Goal: Task Accomplishment & Management: Use online tool/utility

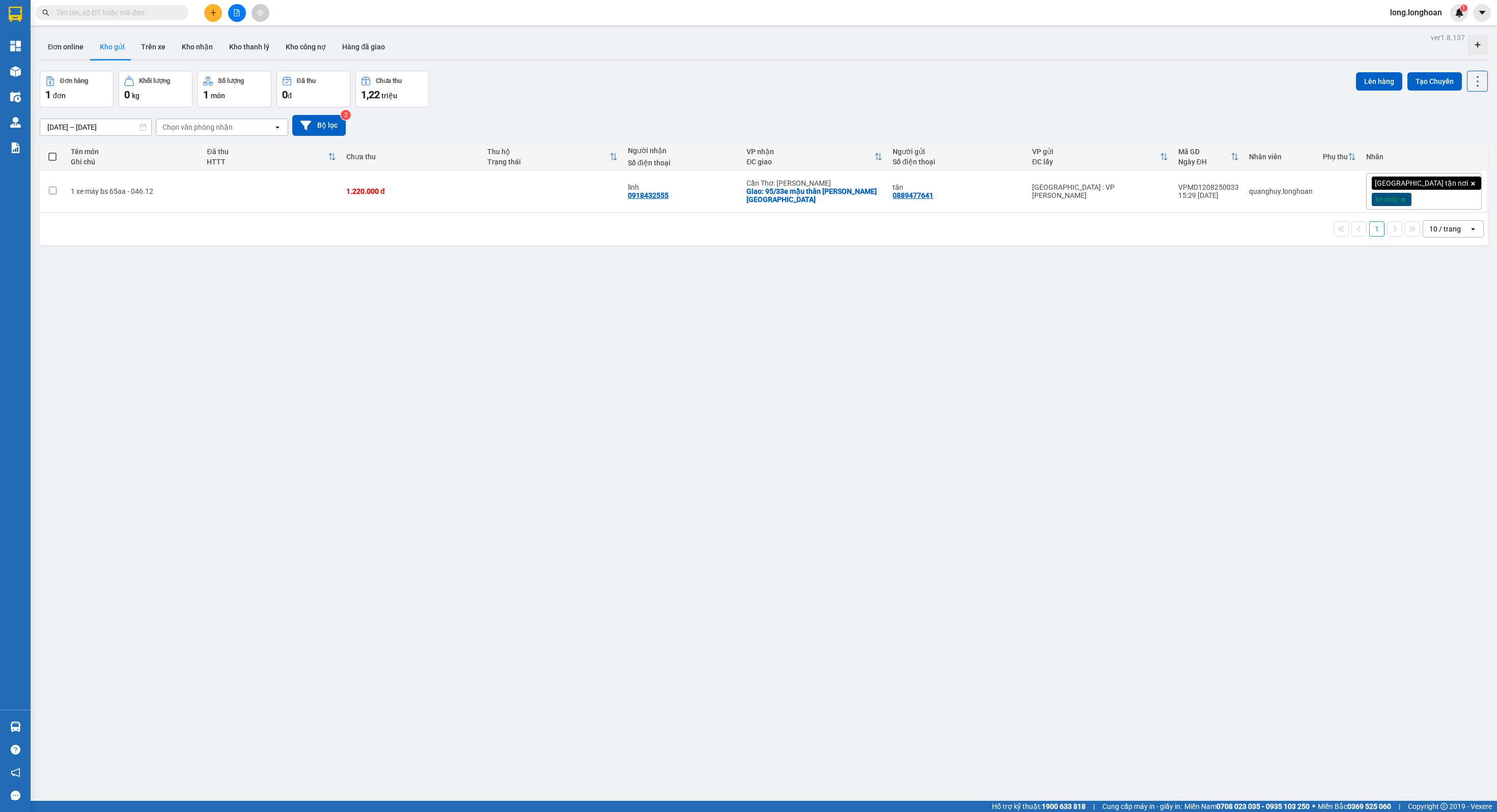
click at [235, 19] on button at bounding box center [237, 13] width 18 height 18
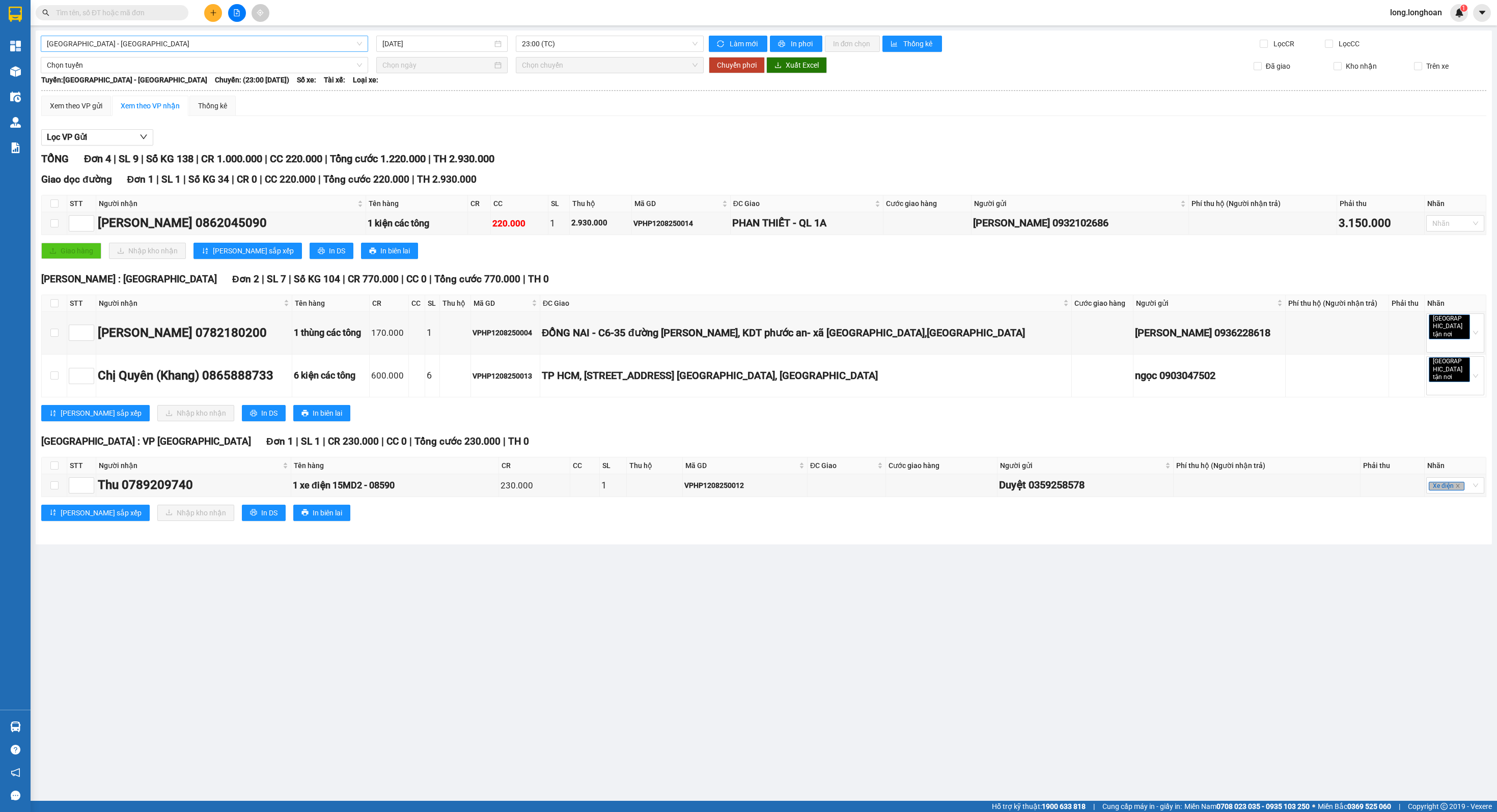
click at [229, 43] on span "[GEOGRAPHIC_DATA] - [GEOGRAPHIC_DATA]" at bounding box center [204, 44] width 315 height 16
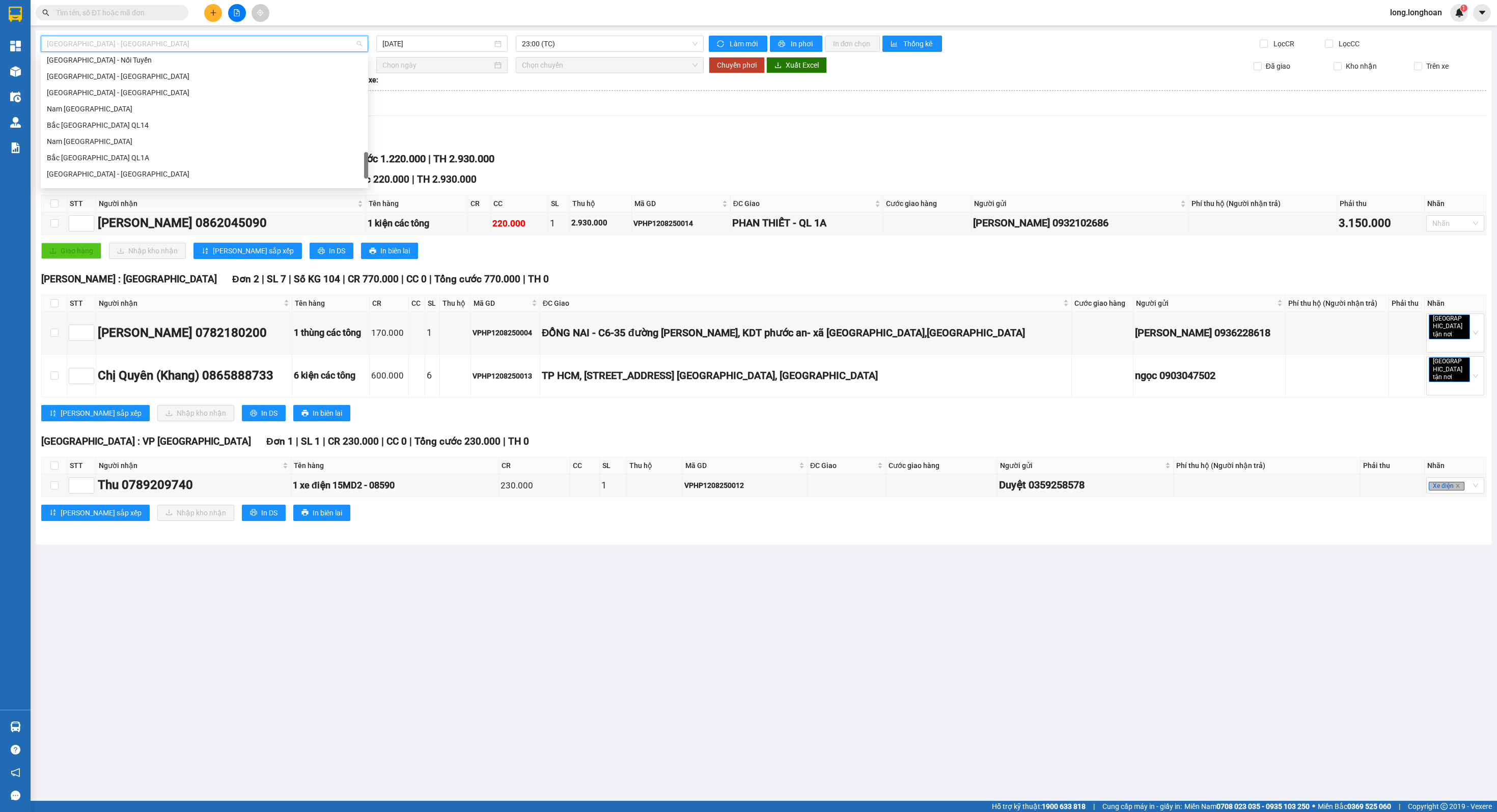
scroll to position [623, 0]
click at [160, 112] on div "Bắc [GEOGRAPHIC_DATA] QL1A" at bounding box center [204, 113] width 315 height 11
type input "[DATE]"
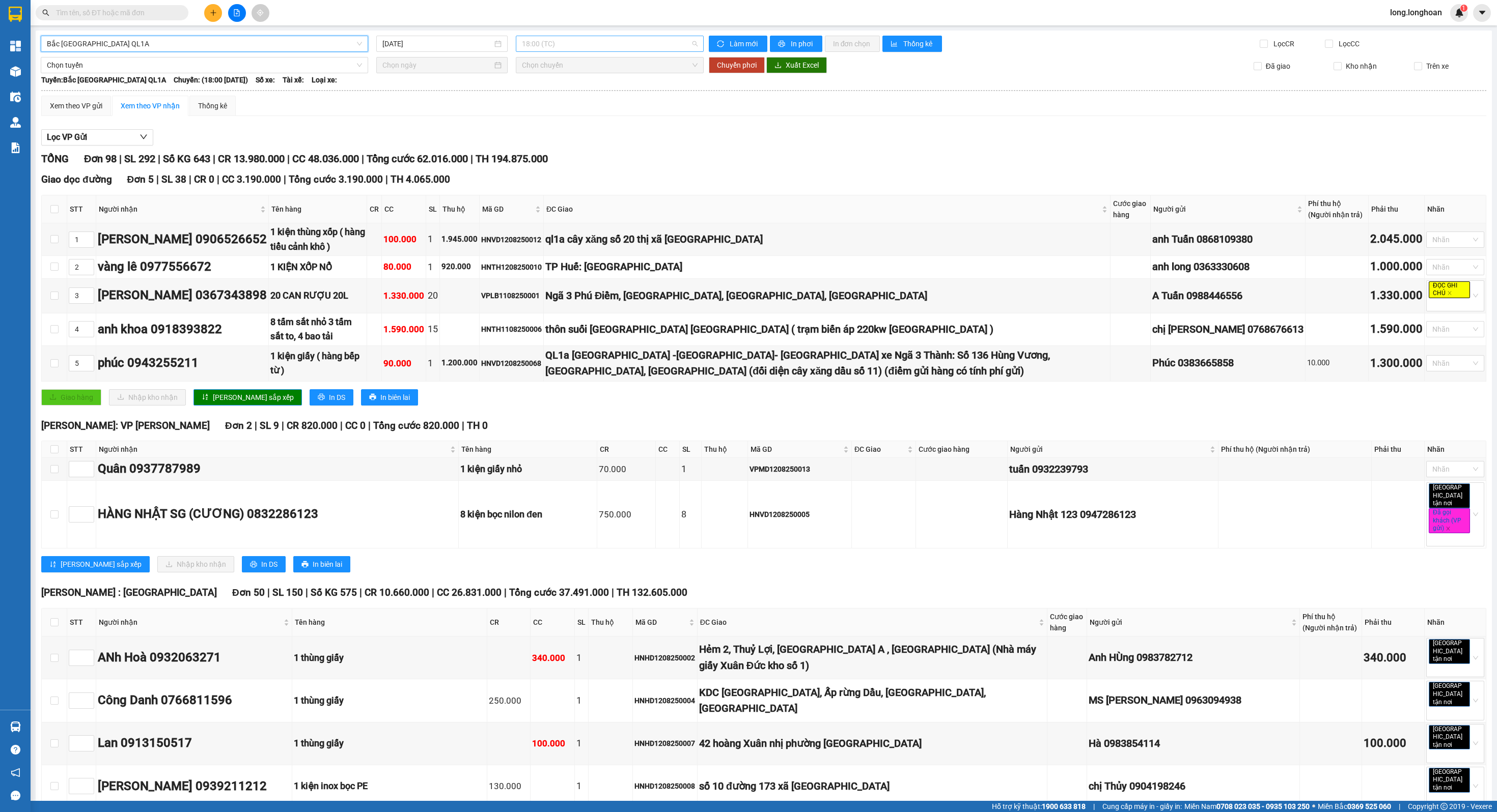
click at [542, 42] on span "18:00 (TC)" at bounding box center [609, 44] width 176 height 16
click at [678, 175] on div "Giao dọc đường Đơn 5 | SL 38 | CR 0 | CC 3.190.000 | Tổng cước 3.190.000 | TH 4…" at bounding box center [763, 179] width 1445 height 16
click at [600, 37] on span "18:00 (TC)" at bounding box center [609, 44] width 176 height 16
click at [562, 96] on div "23:00 (TC) - 29E-097.92" at bounding box center [556, 96] width 79 height 11
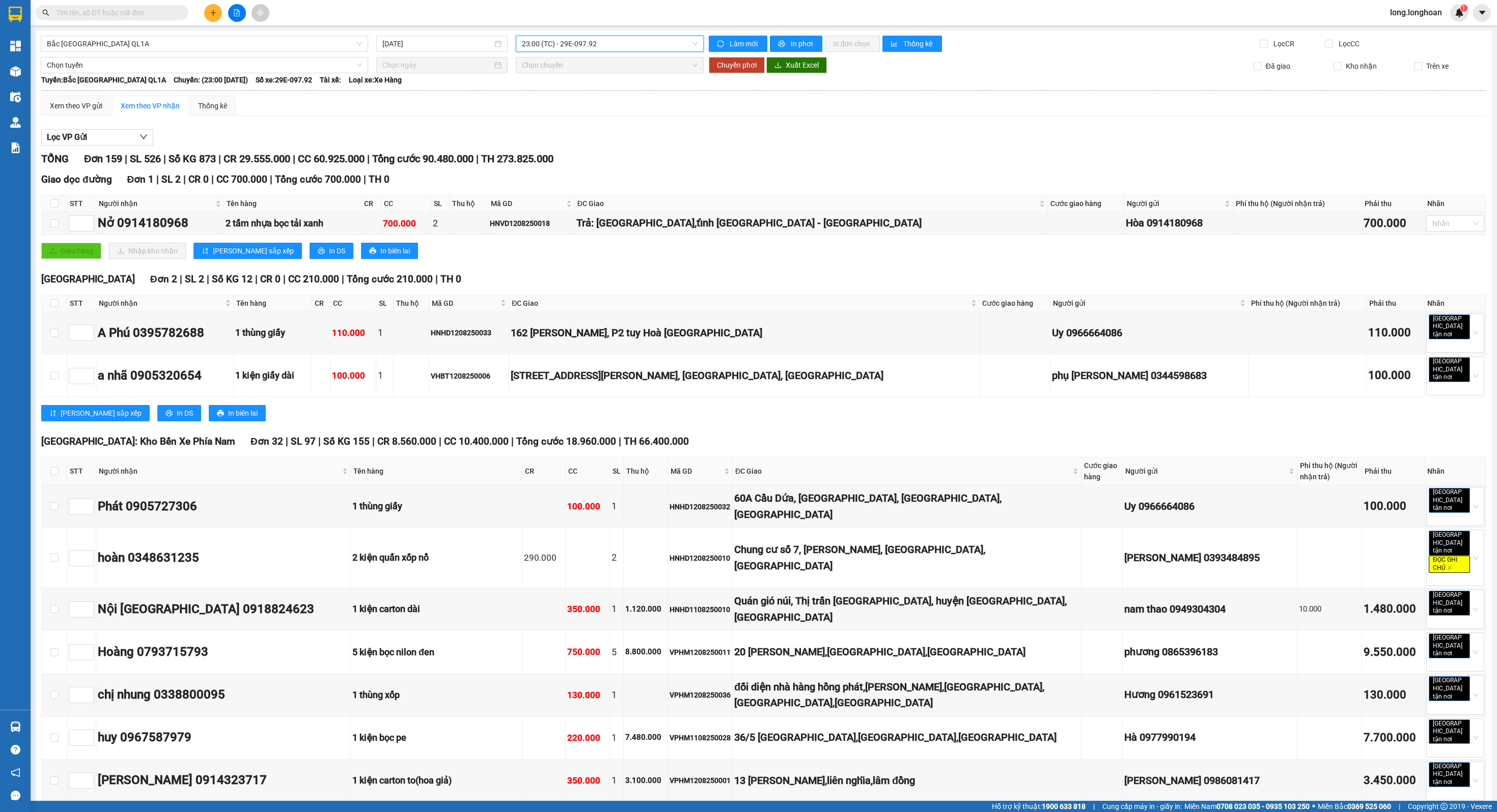
click at [660, 47] on span "23:00 (TC) - 29E-097.92" at bounding box center [609, 44] width 176 height 16
click at [535, 77] on div "18:00 (TC)" at bounding box center [556, 79] width 79 height 11
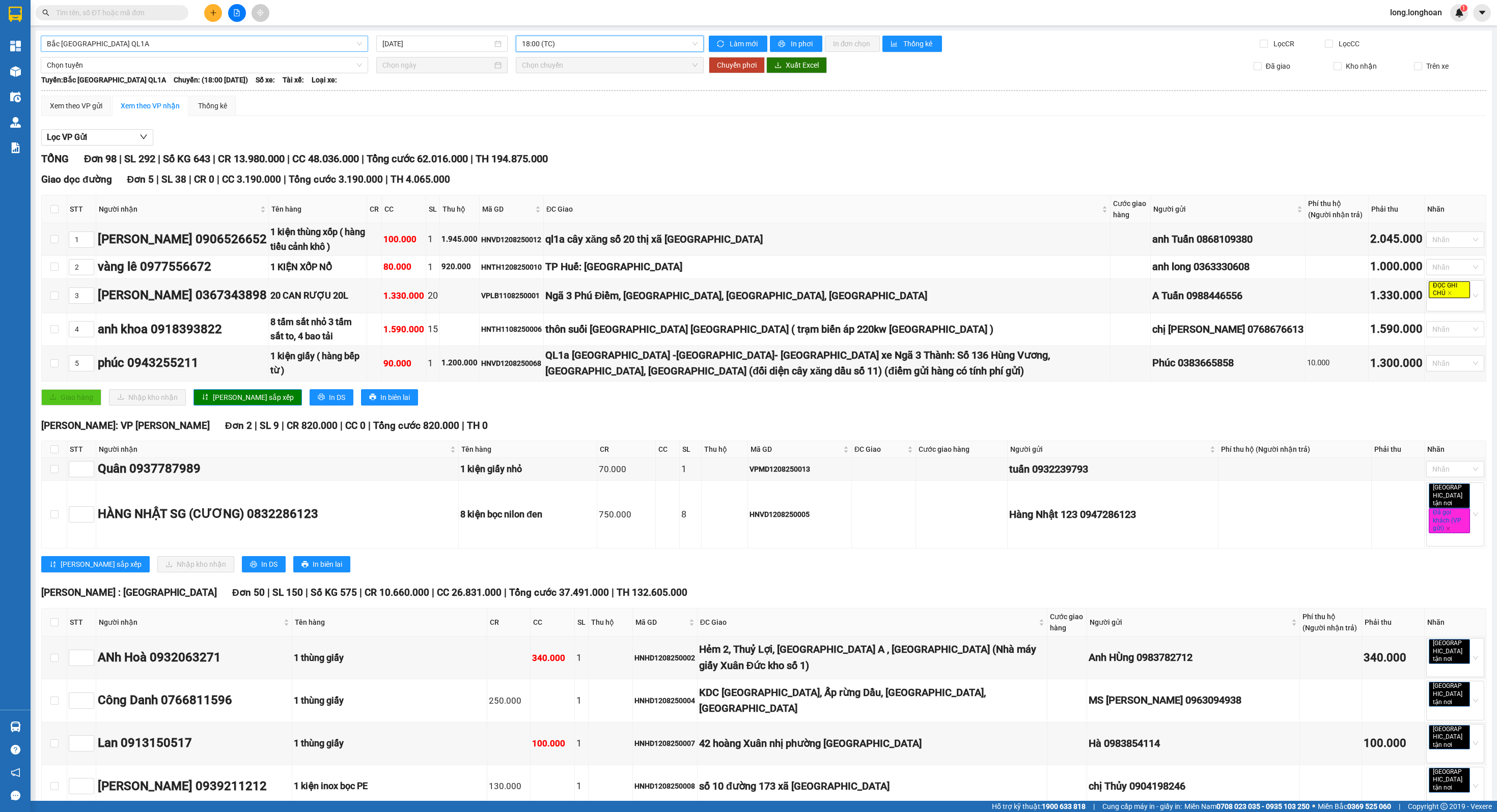
click at [315, 49] on span "Bắc [GEOGRAPHIC_DATA] QL1A" at bounding box center [204, 44] width 315 height 16
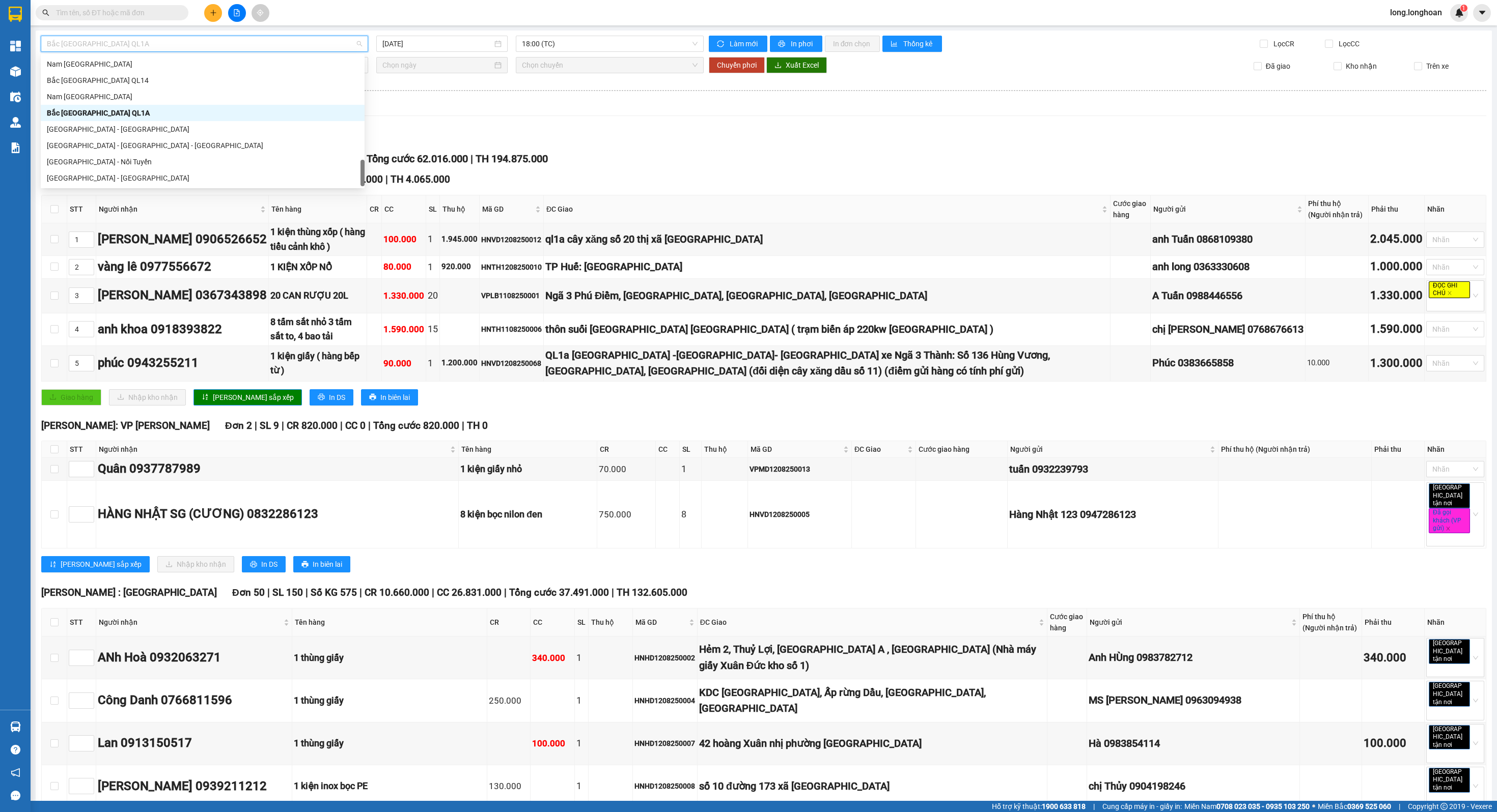
click at [314, 47] on span "Bắc [GEOGRAPHIC_DATA] QL1A" at bounding box center [204, 44] width 315 height 16
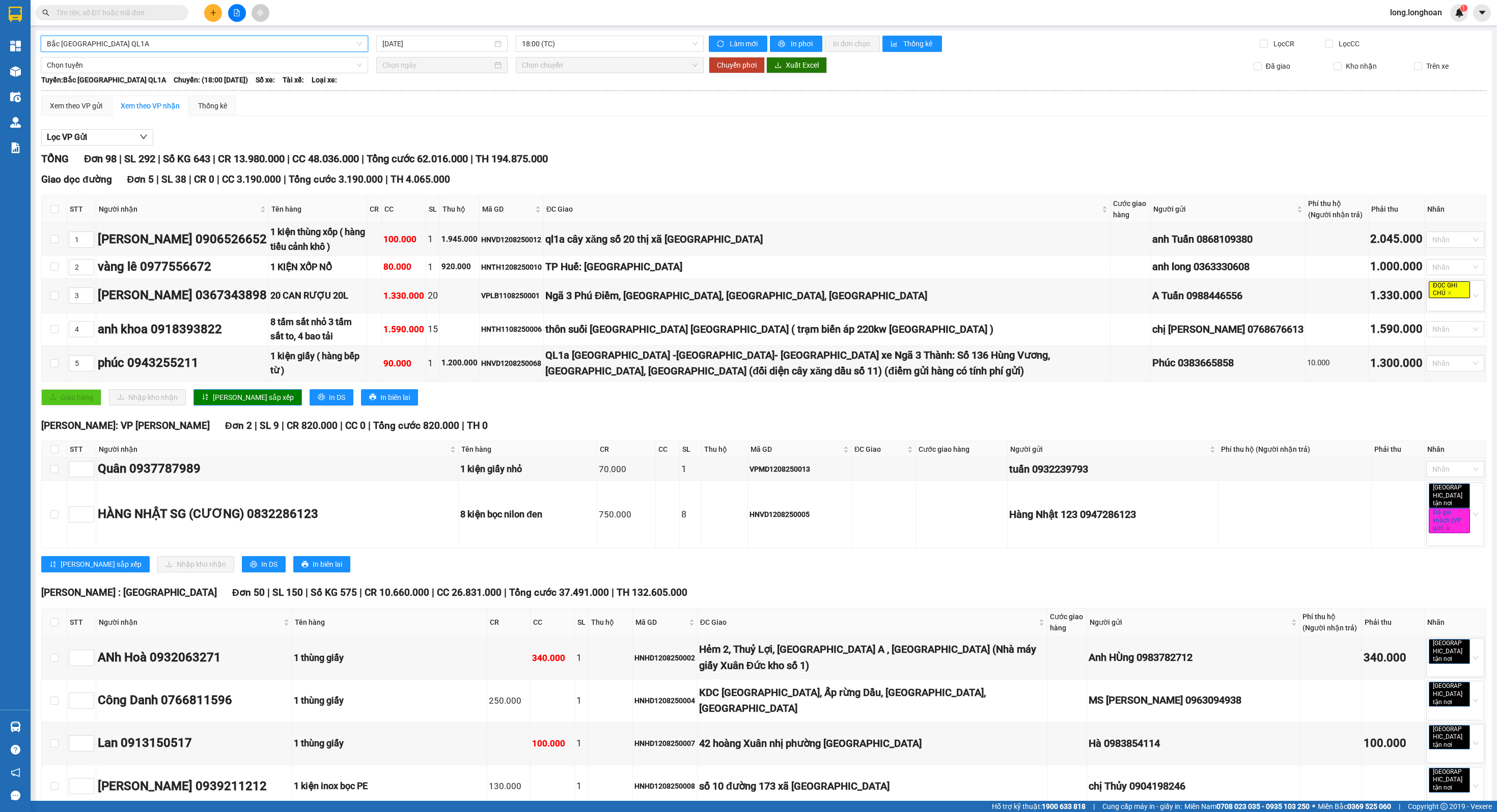
click at [297, 37] on span "Bắc [GEOGRAPHIC_DATA] QL1A" at bounding box center [204, 44] width 315 height 16
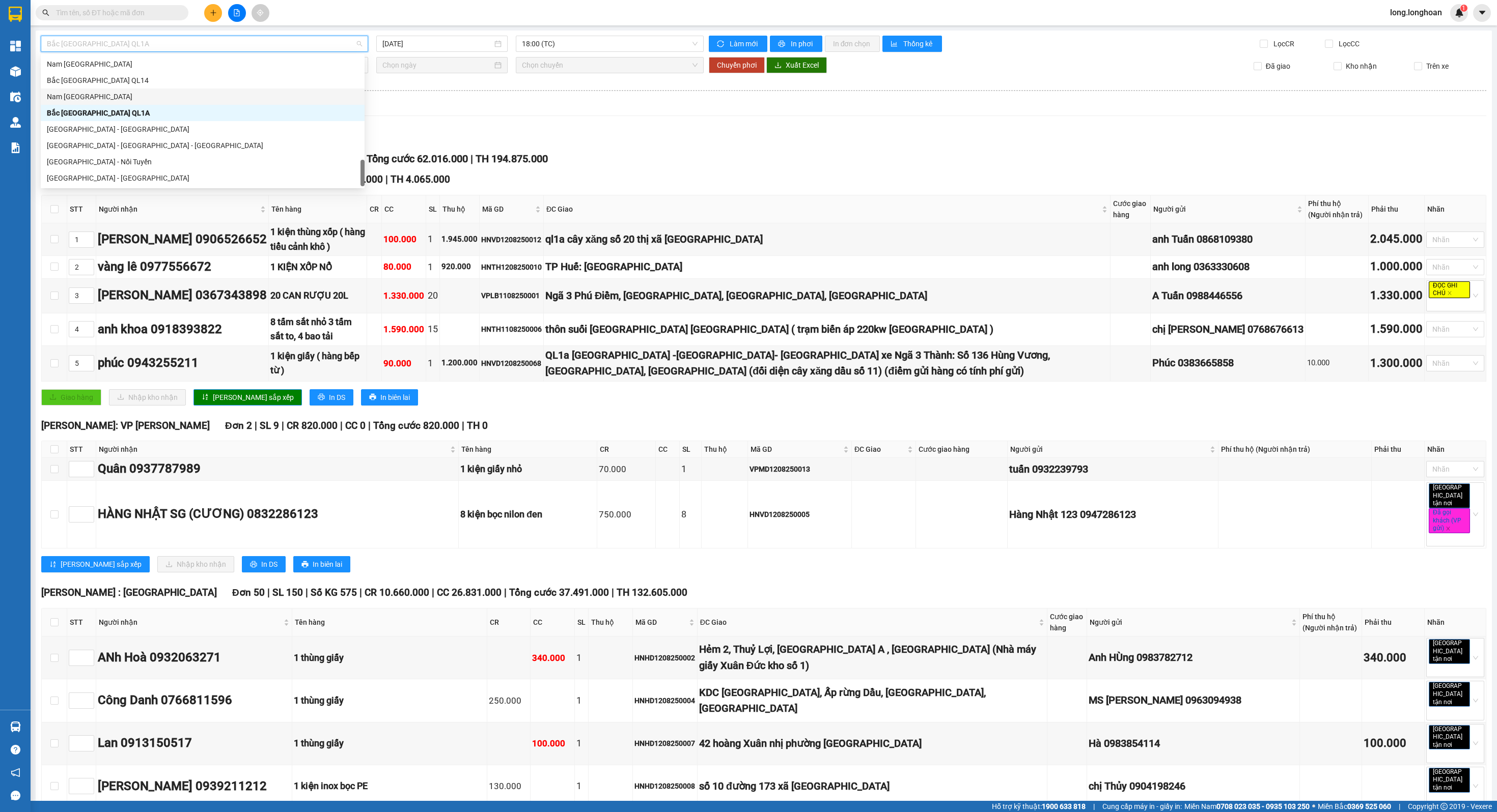
click at [206, 96] on div "Nam [GEOGRAPHIC_DATA]" at bounding box center [203, 96] width 312 height 11
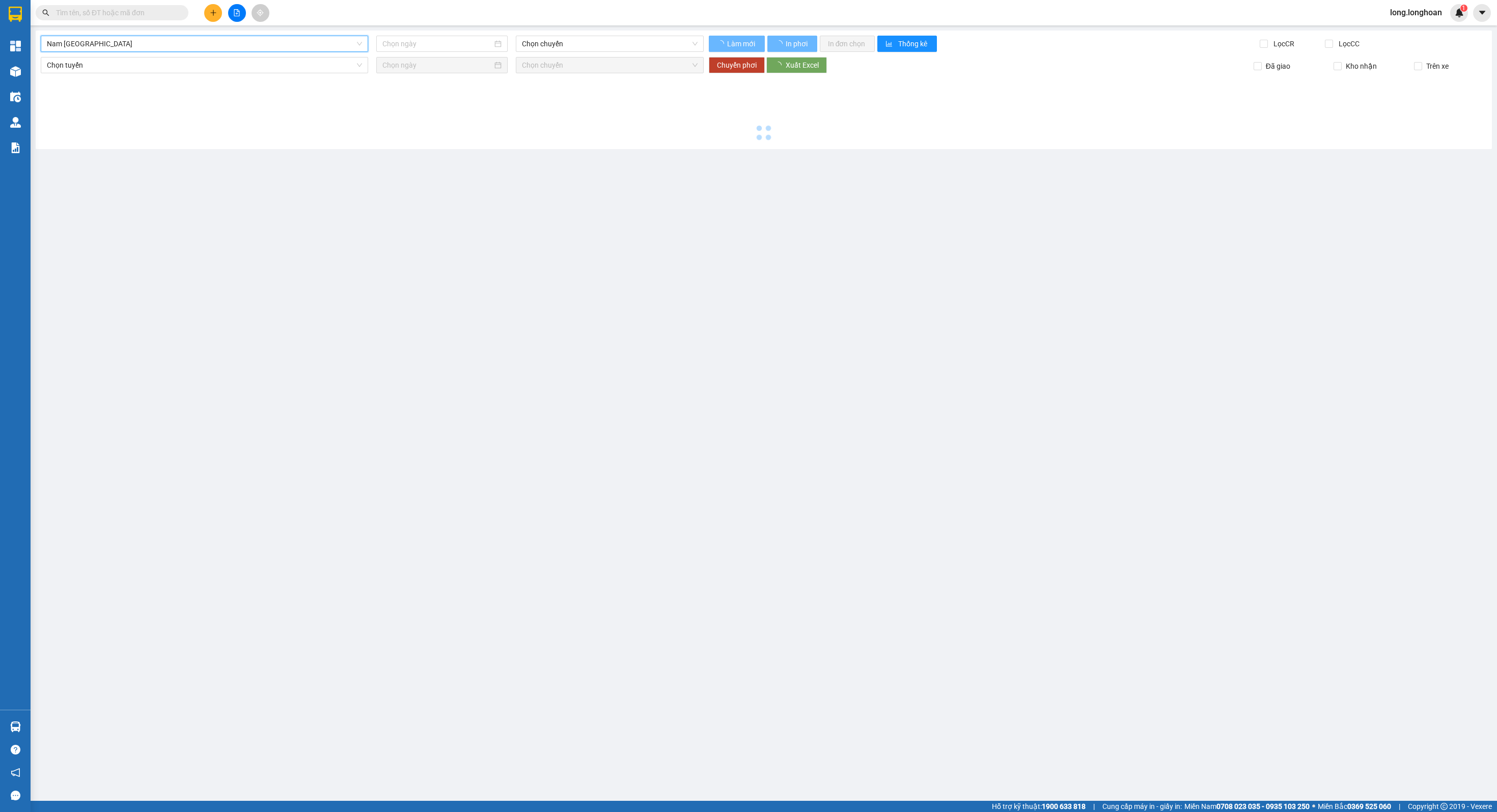
type input "[DATE]"
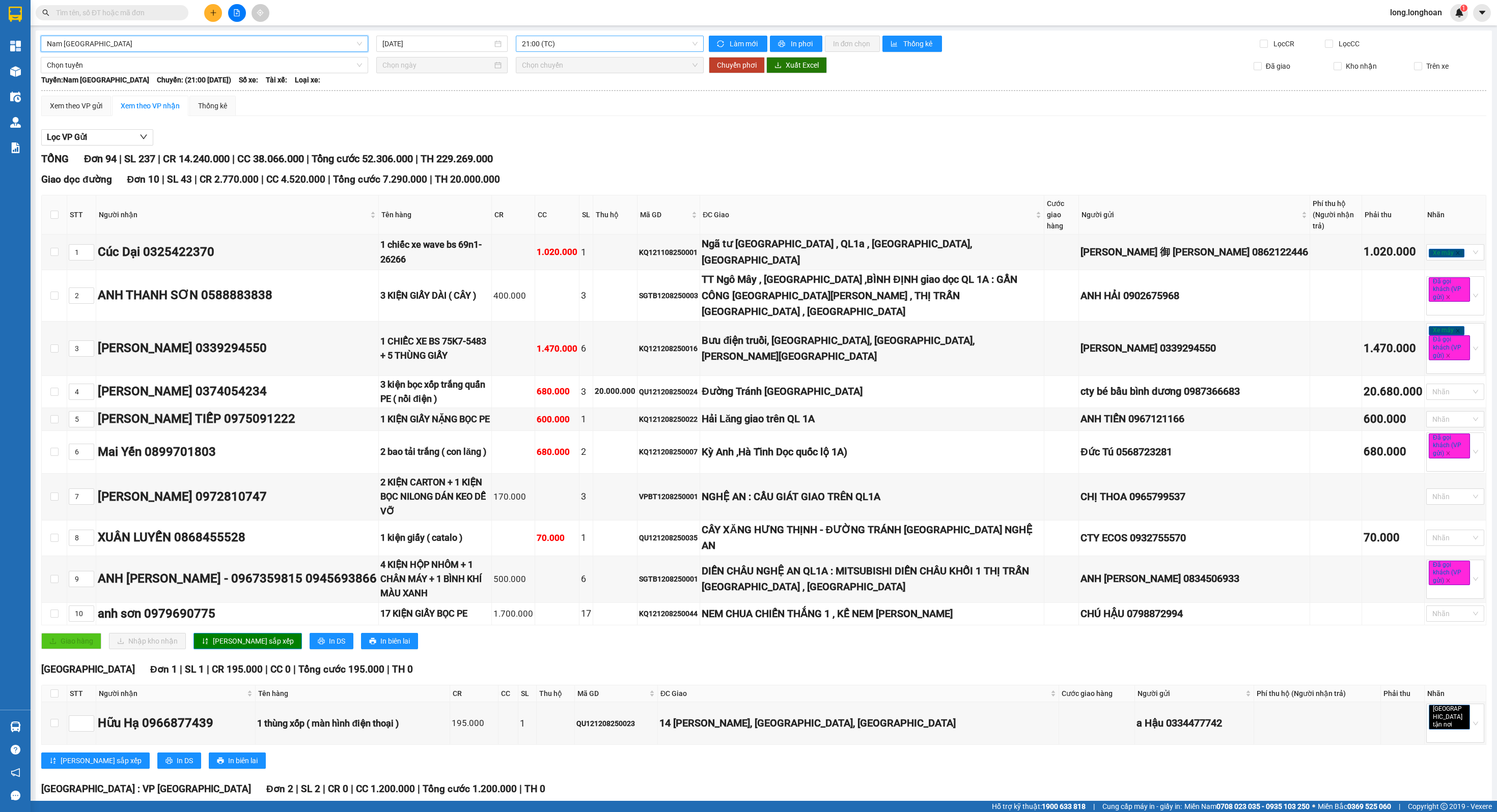
click at [595, 42] on span "21:00 (TC)" at bounding box center [609, 44] width 176 height 16
click at [581, 102] on div "23:00 (TC)" at bounding box center [556, 96] width 91 height 17
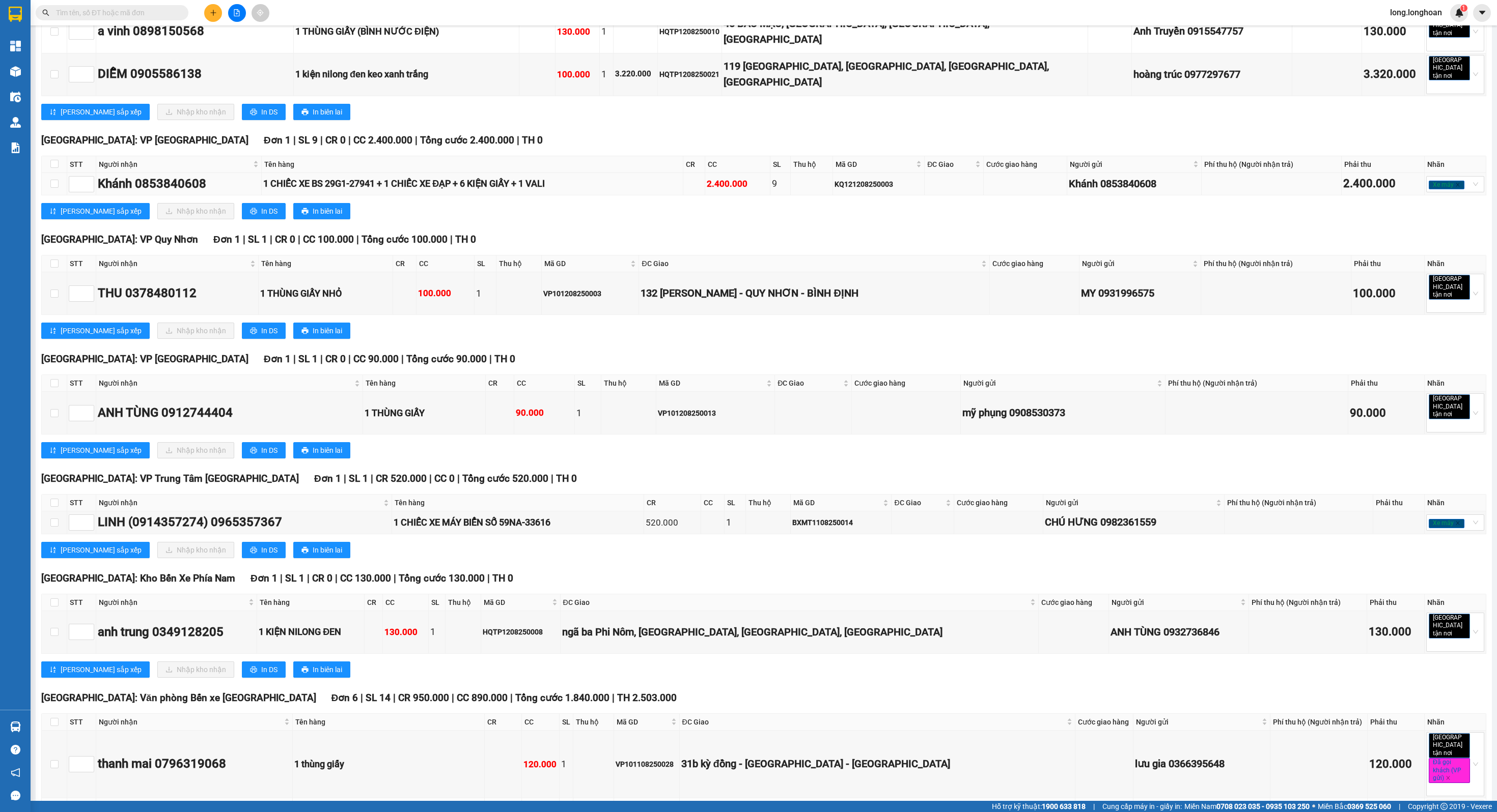
scroll to position [3071, 0]
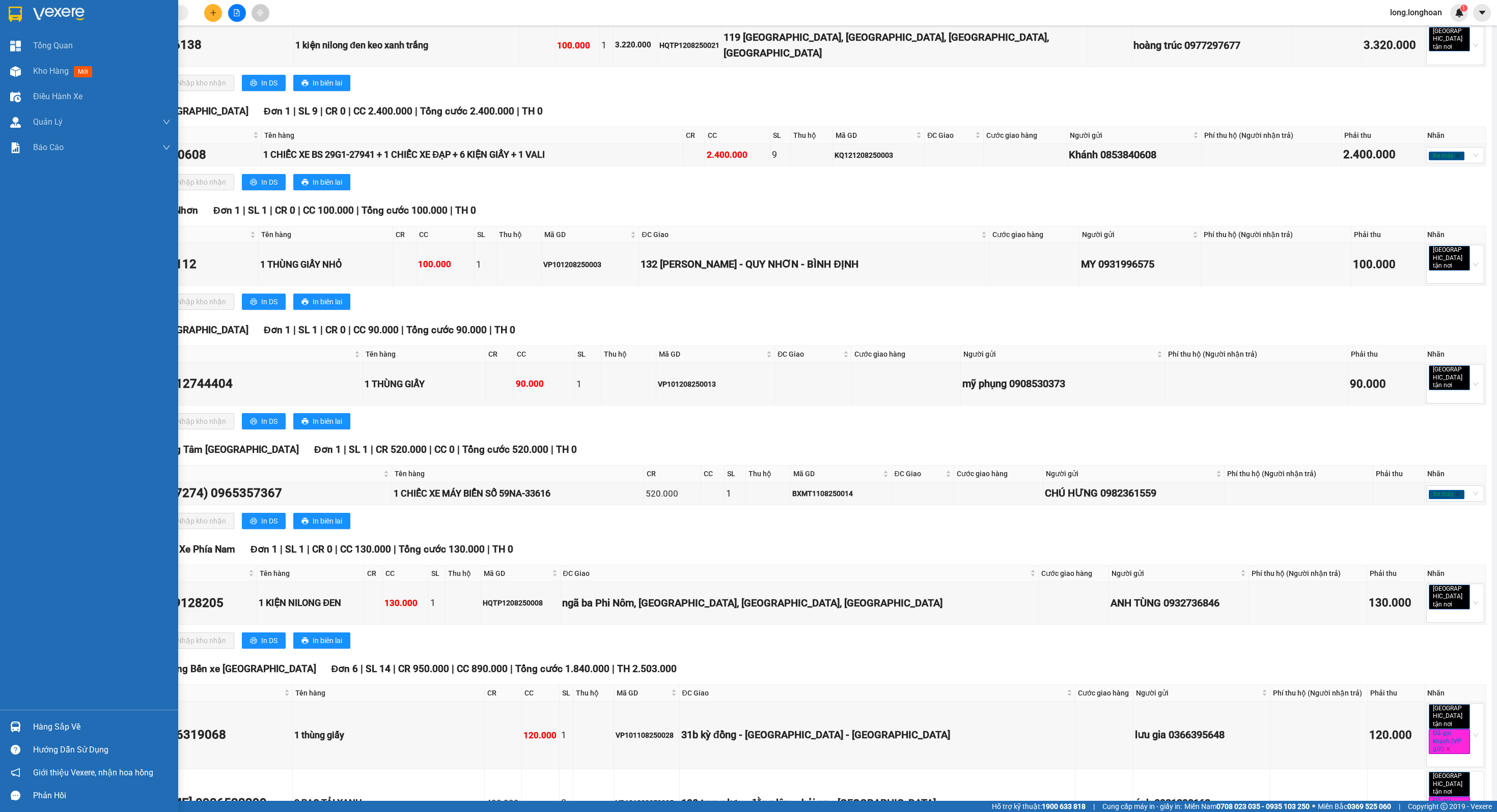
click at [34, 16] on img at bounding box center [59, 15] width 51 height 16
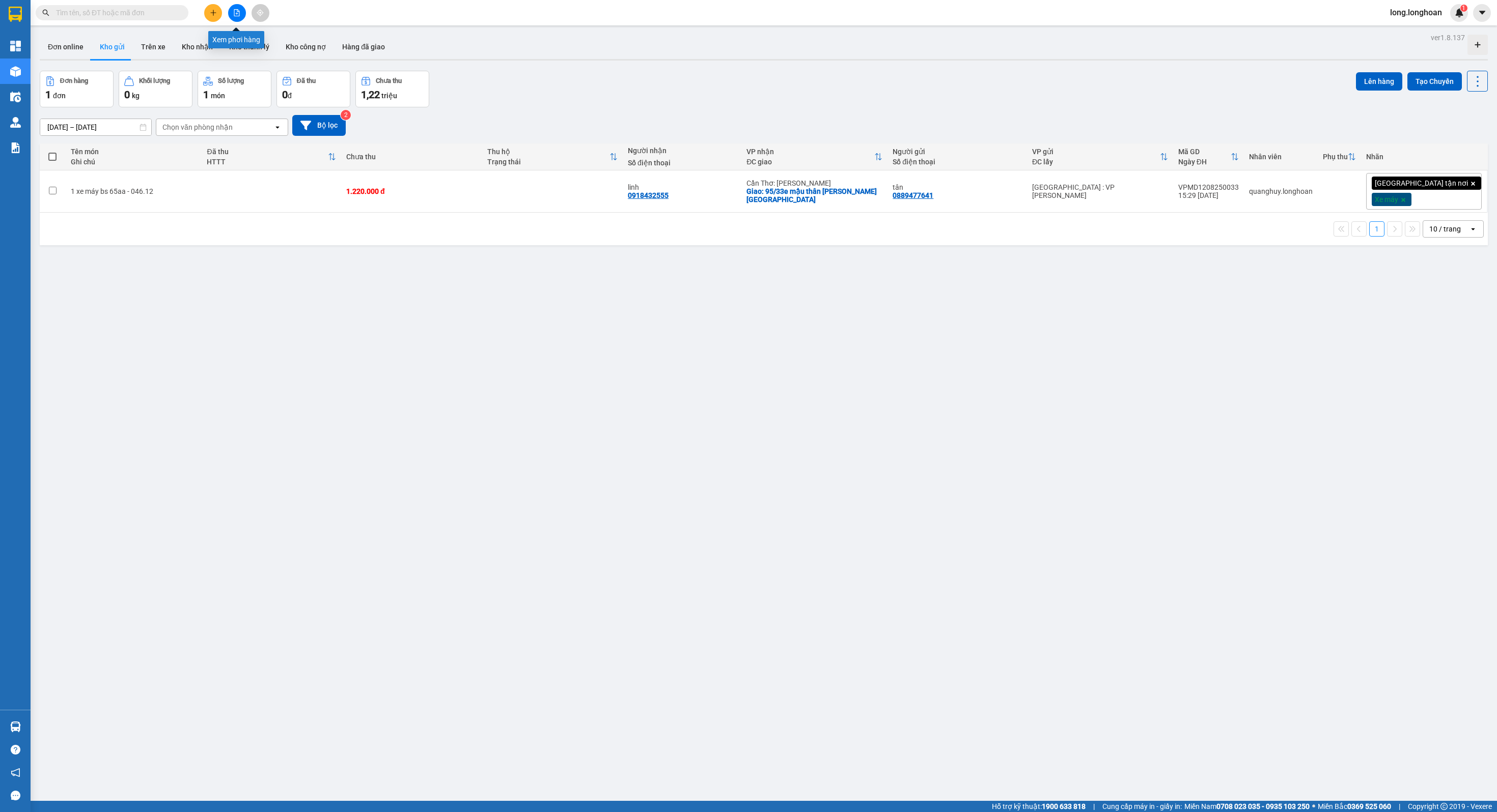
click at [235, 21] on button at bounding box center [237, 13] width 18 height 18
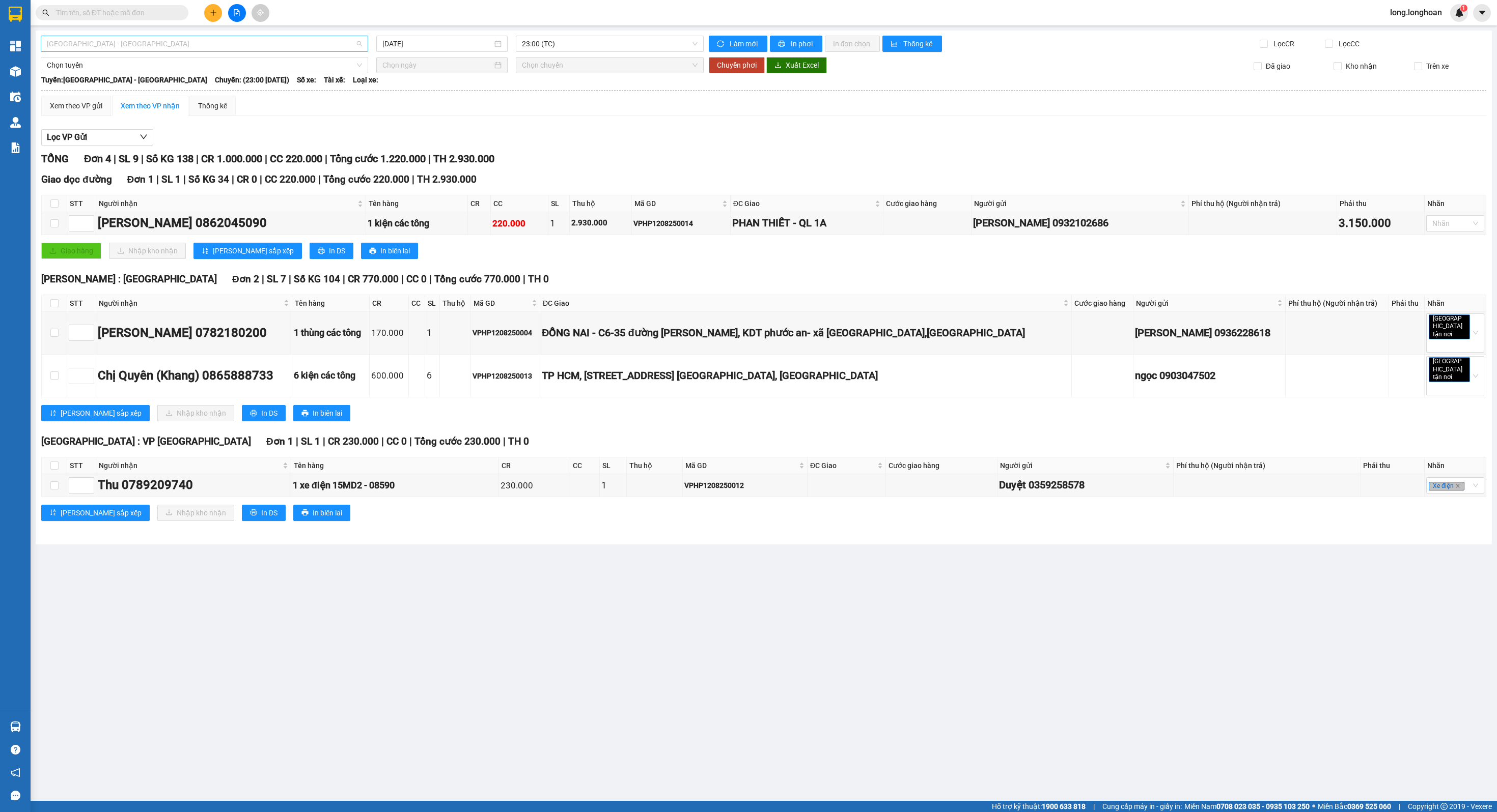
click at [174, 44] on span "[GEOGRAPHIC_DATA] - [GEOGRAPHIC_DATA]" at bounding box center [204, 44] width 315 height 16
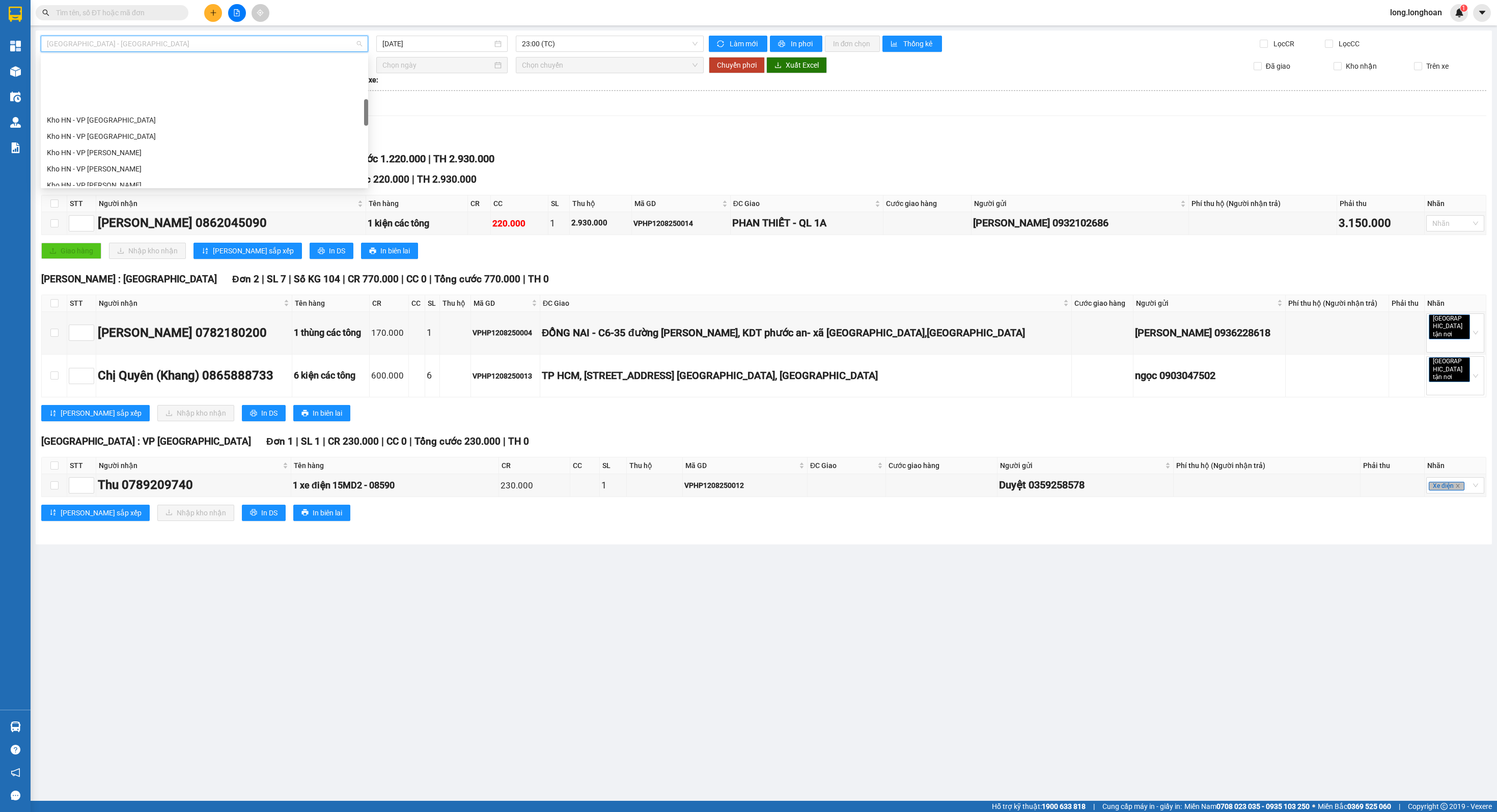
scroll to position [279, 0]
click at [148, 158] on div "[GEOGRAPHIC_DATA] - Các tỉnh miền Bắc" at bounding box center [204, 159] width 315 height 11
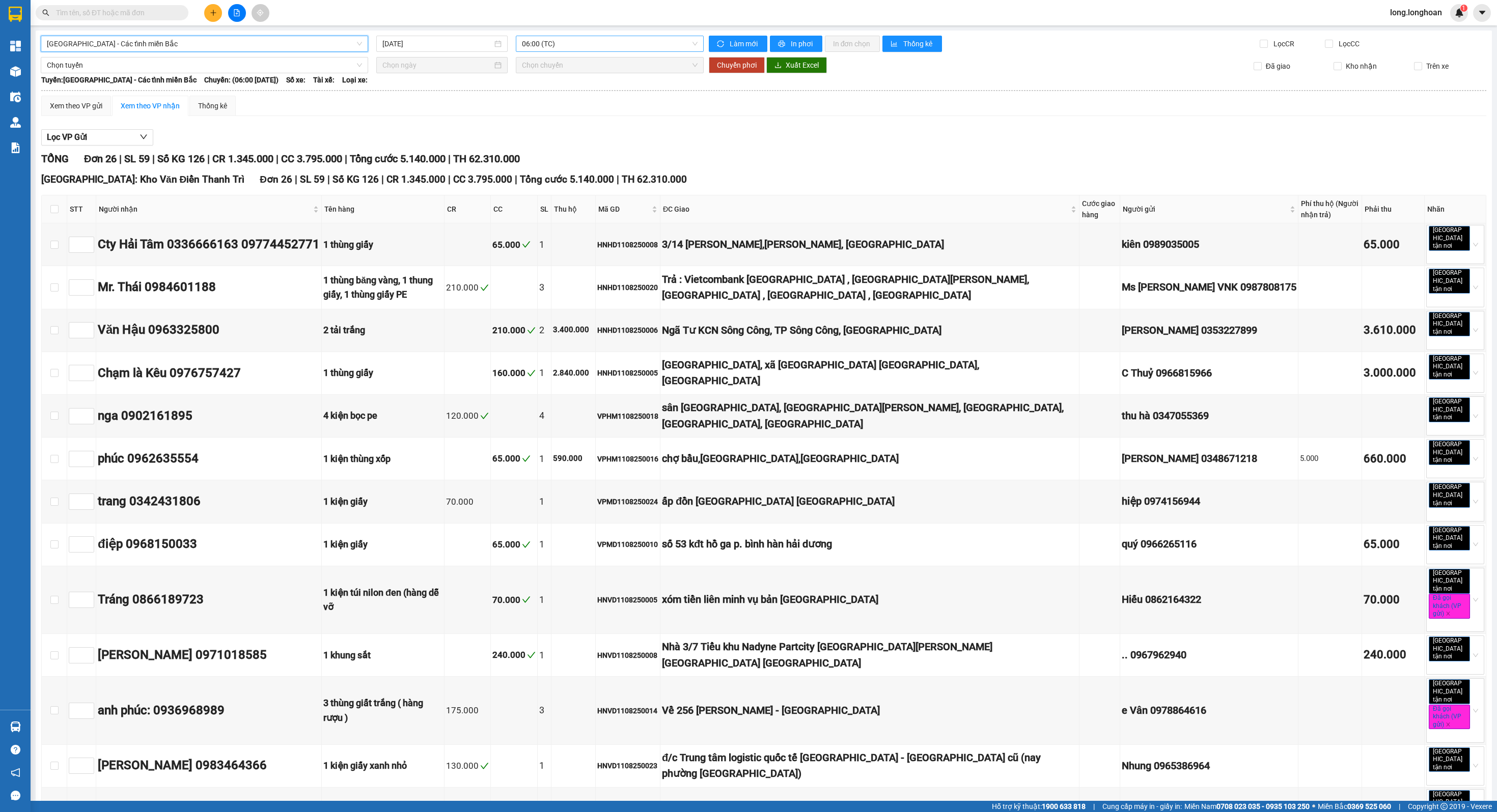
click at [626, 41] on span "06:00 (TC)" at bounding box center [609, 44] width 176 height 16
click at [618, 80] on div "[GEOGRAPHIC_DATA]: [GEOGRAPHIC_DATA] - Các tỉnh miền [GEOGRAPHIC_DATA]: (06:00 …" at bounding box center [763, 79] width 1445 height 11
click at [454, 47] on input "[DATE]" at bounding box center [438, 43] width 111 height 11
click at [446, 134] on div "13" at bounding box center [442, 133] width 12 height 12
type input "[DATE]"
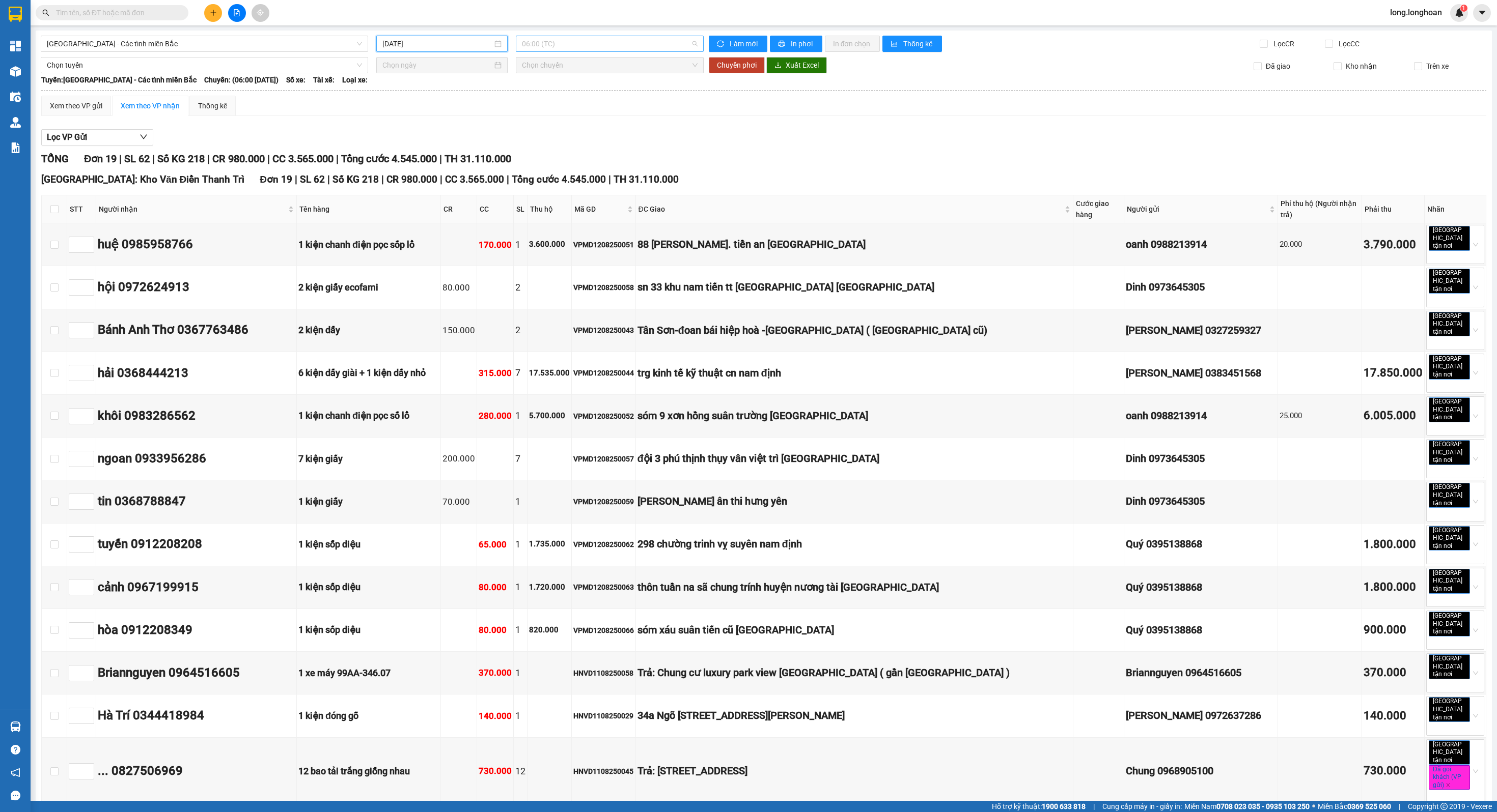
click at [588, 37] on span "06:00 (TC)" at bounding box center [609, 44] width 176 height 16
click at [578, 172] on div "TỔNG Đơn 19 | SL 62 | Số KG 218 | CR 980.000 | CC 3.565.000 | Tổng cước 4.545.0…" at bounding box center [763, 631] width 1445 height 959
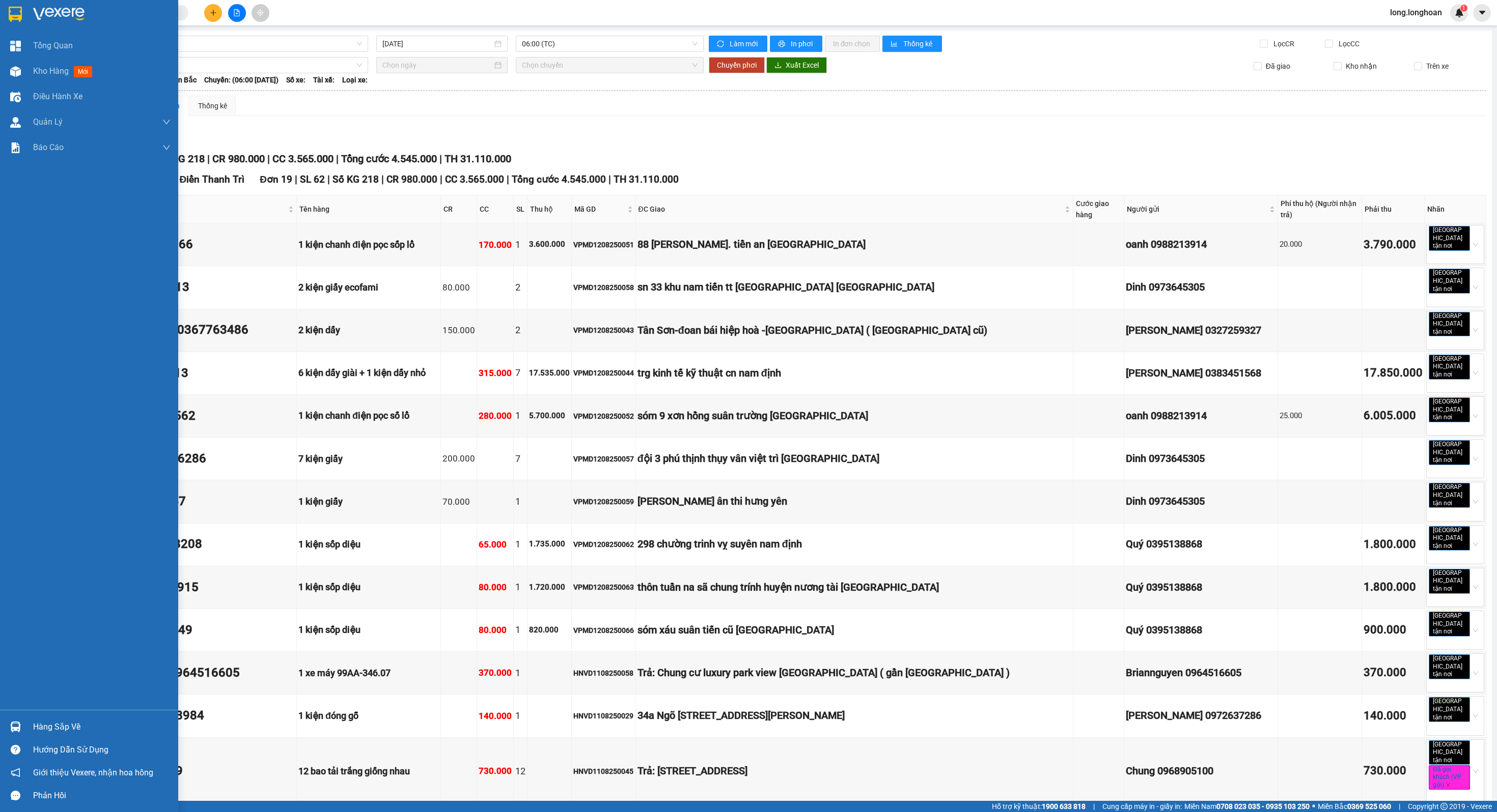
click at [22, 8] on div at bounding box center [16, 14] width 18 height 18
